Goal: Find specific page/section: Find specific page/section

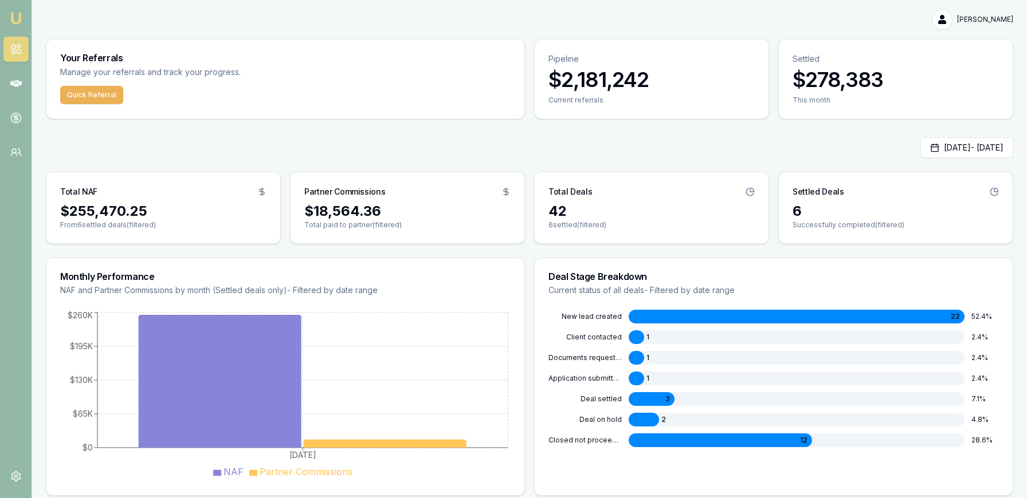
click at [29, 81] on nav "Emu Money" at bounding box center [16, 87] width 32 height 174
click at [24, 82] on link at bounding box center [15, 83] width 25 height 25
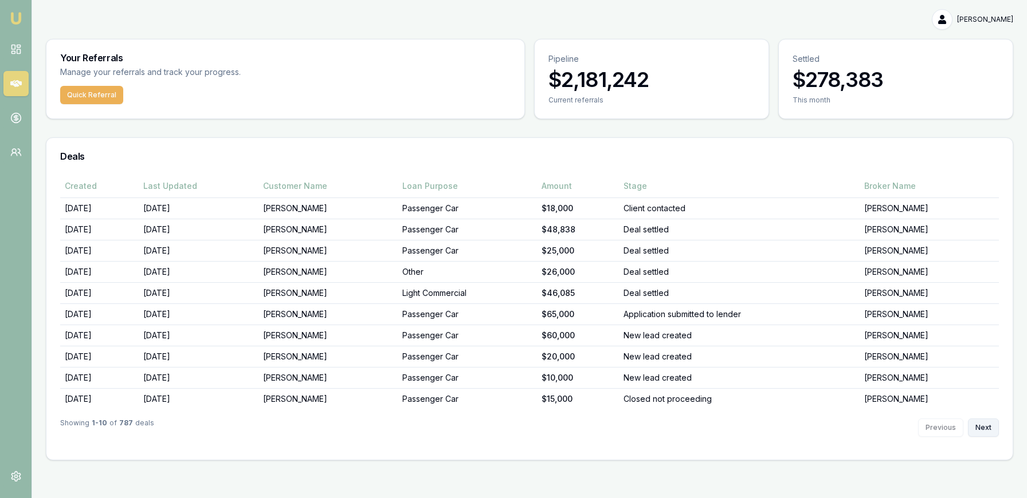
click at [984, 427] on button "Next" at bounding box center [982, 428] width 31 height 18
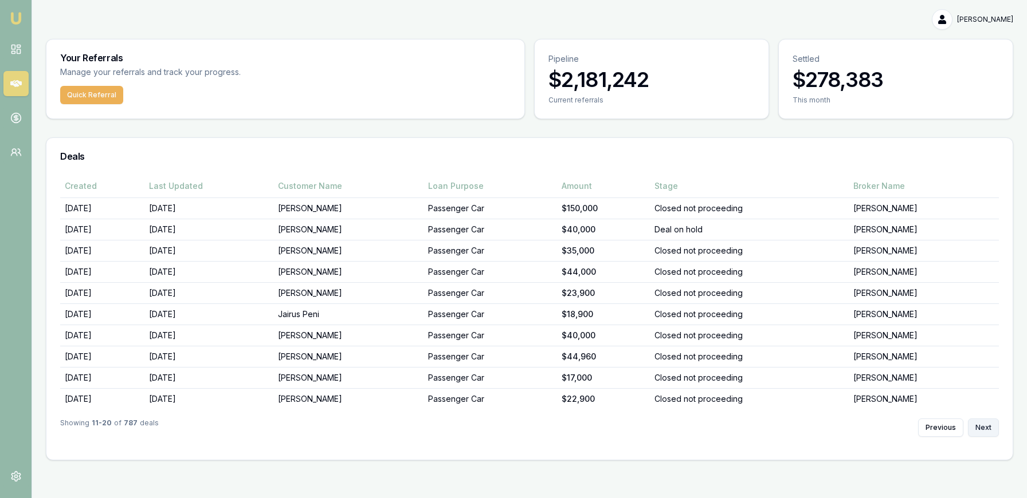
click at [984, 427] on button "Next" at bounding box center [982, 428] width 31 height 18
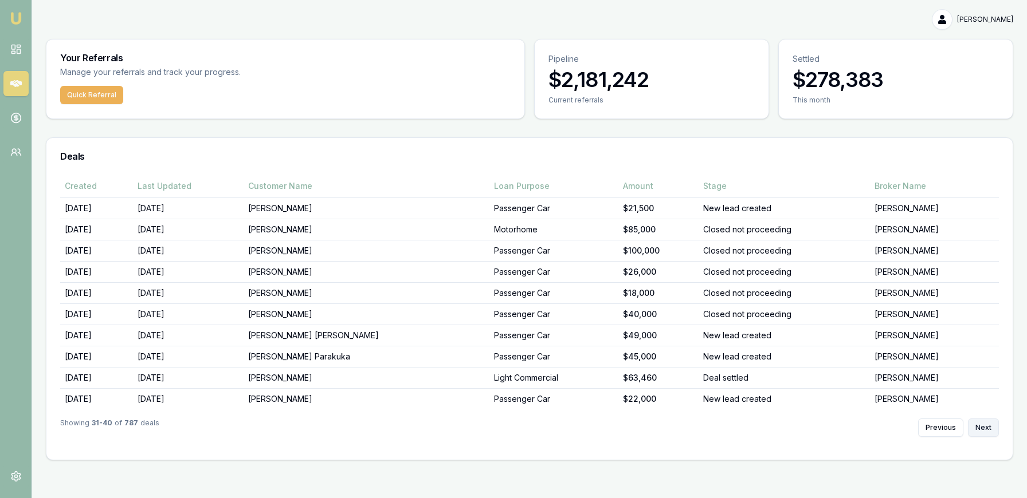
click at [984, 427] on button "Next" at bounding box center [982, 428] width 31 height 18
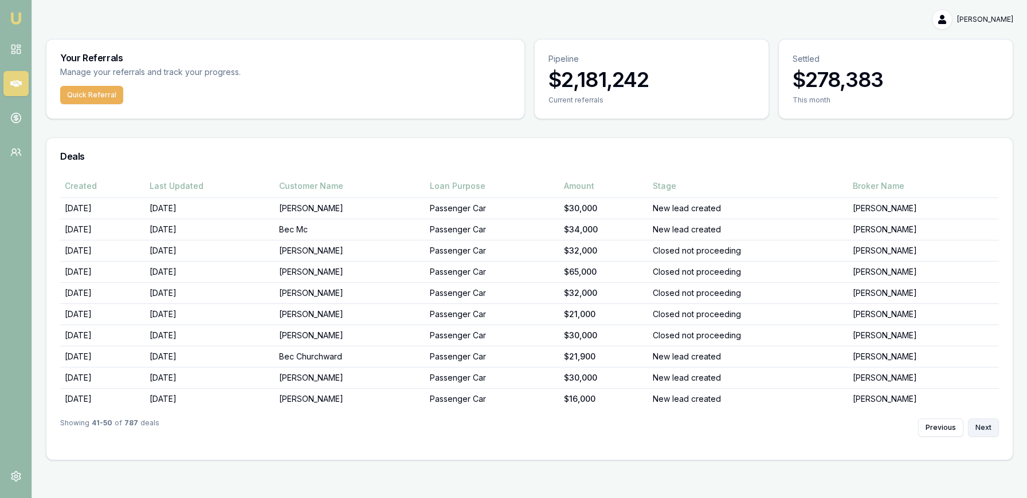
click at [984, 427] on button "Next" at bounding box center [982, 428] width 31 height 18
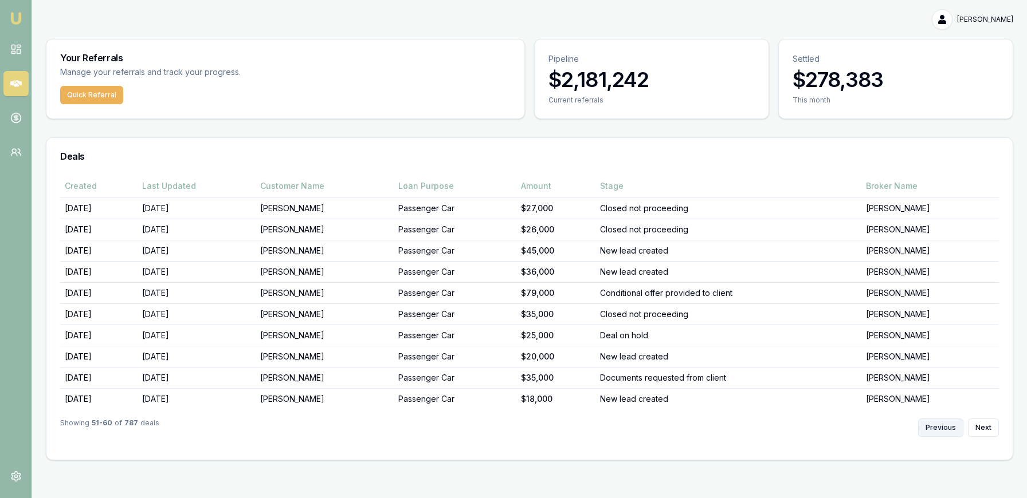
click at [937, 428] on button "Previous" at bounding box center [940, 428] width 45 height 18
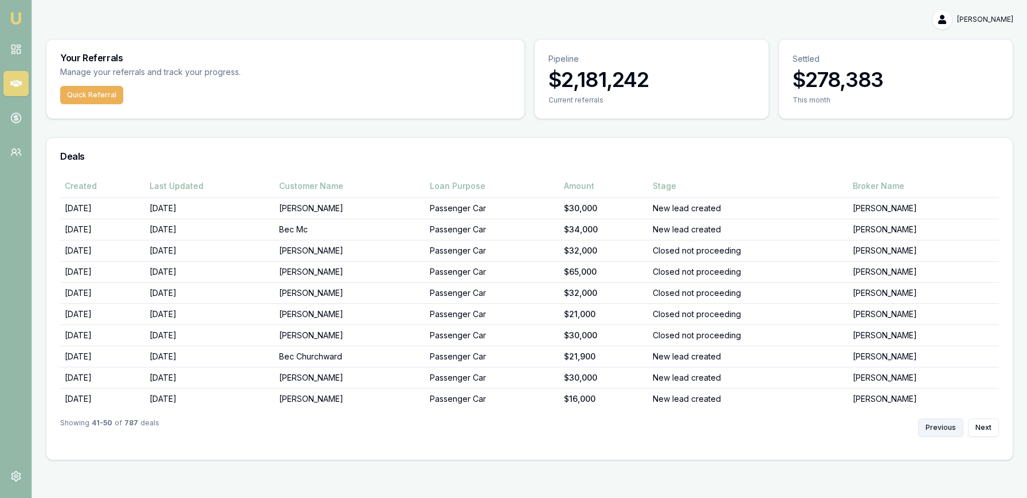
click at [937, 428] on button "Previous" at bounding box center [940, 428] width 45 height 18
